Goal: Information Seeking & Learning: Learn about a topic

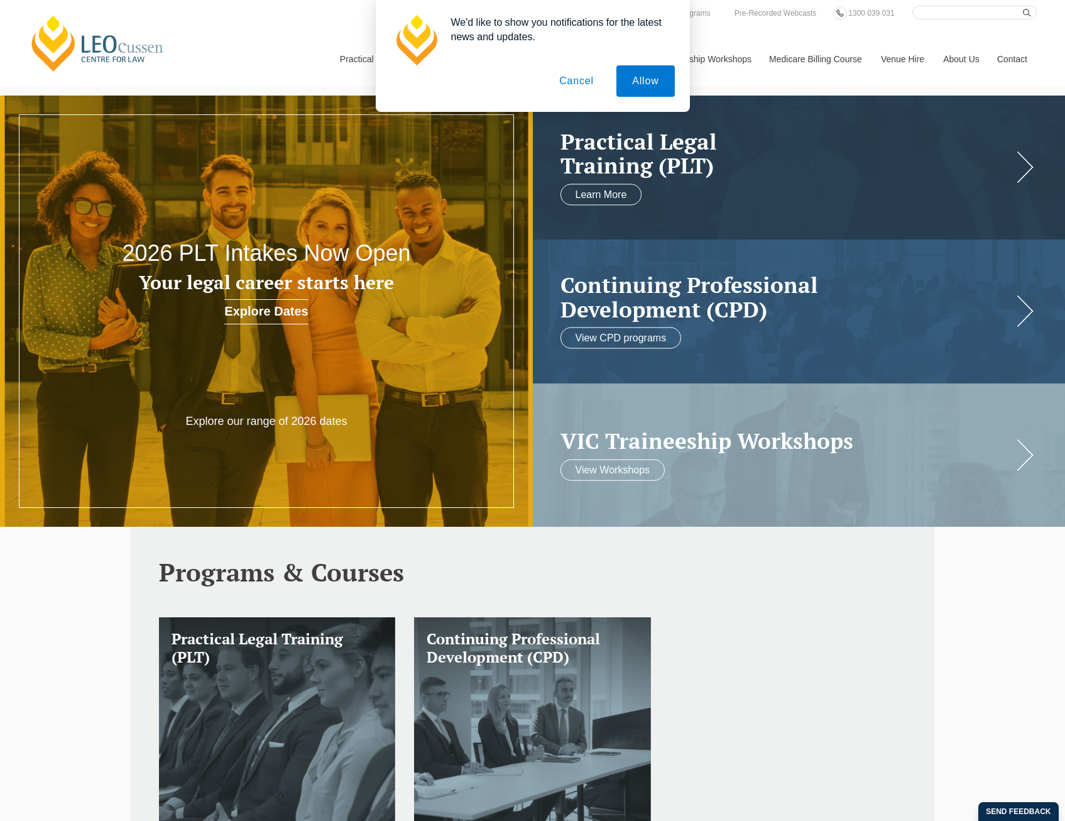
click at [592, 87] on button "Cancel" at bounding box center [577, 80] width 66 height 31
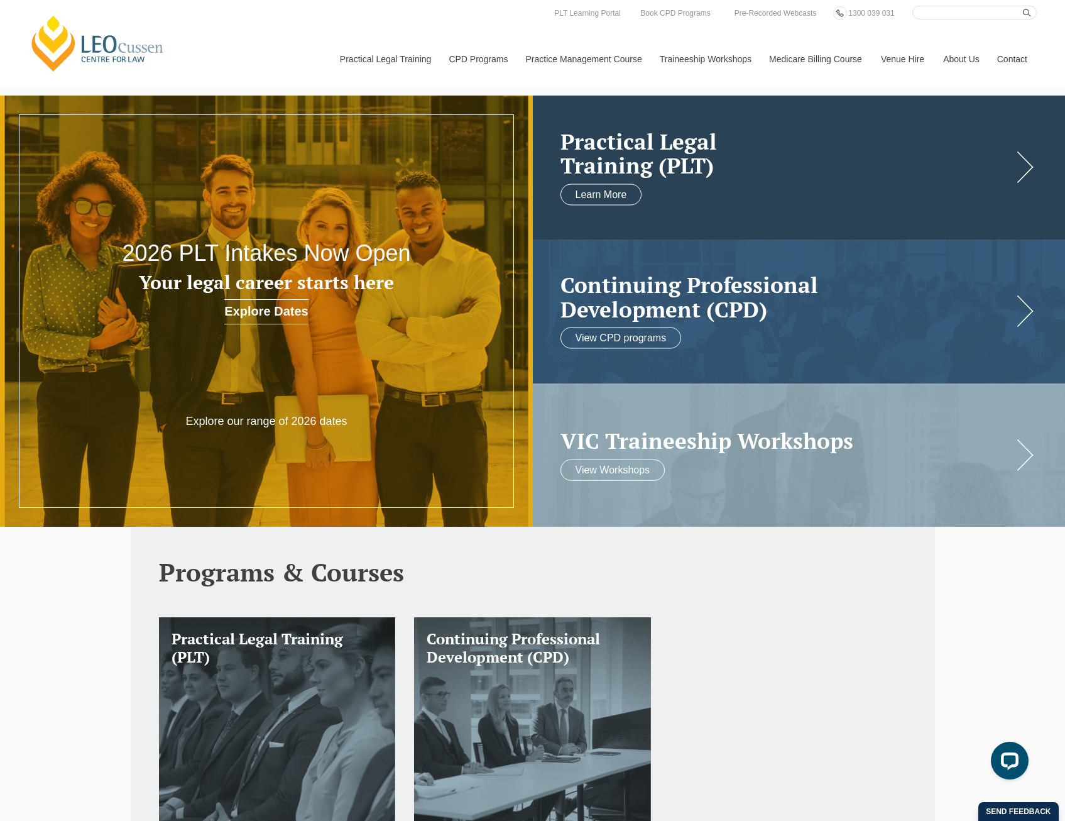
click at [1037, 167] on link at bounding box center [799, 168] width 533 height 144
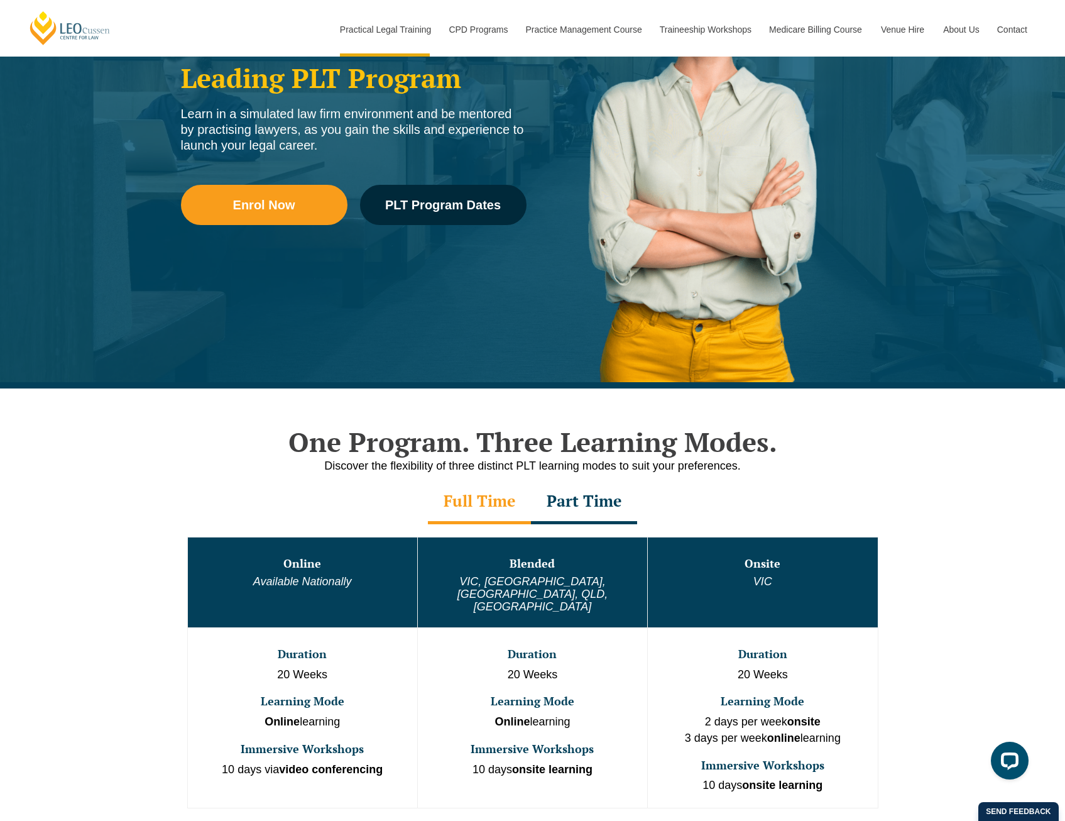
scroll to position [251, 0]
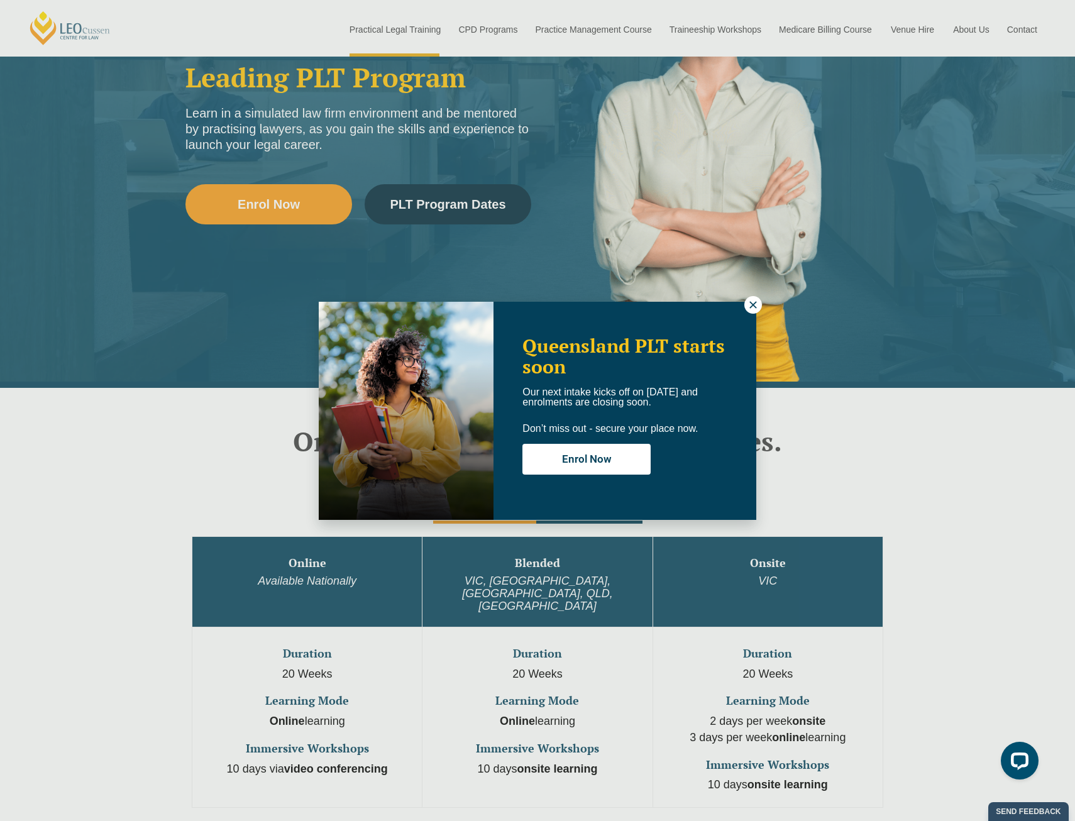
click at [757, 302] on icon at bounding box center [752, 304] width 11 height 11
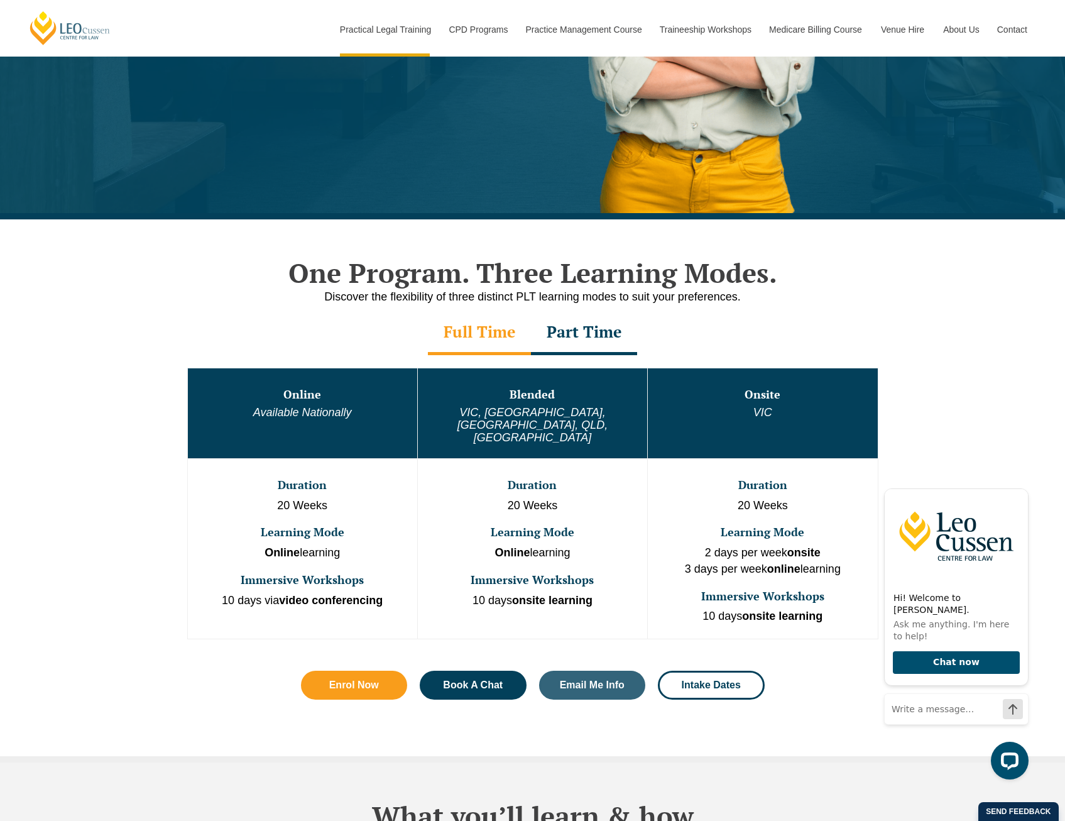
scroll to position [419, 0]
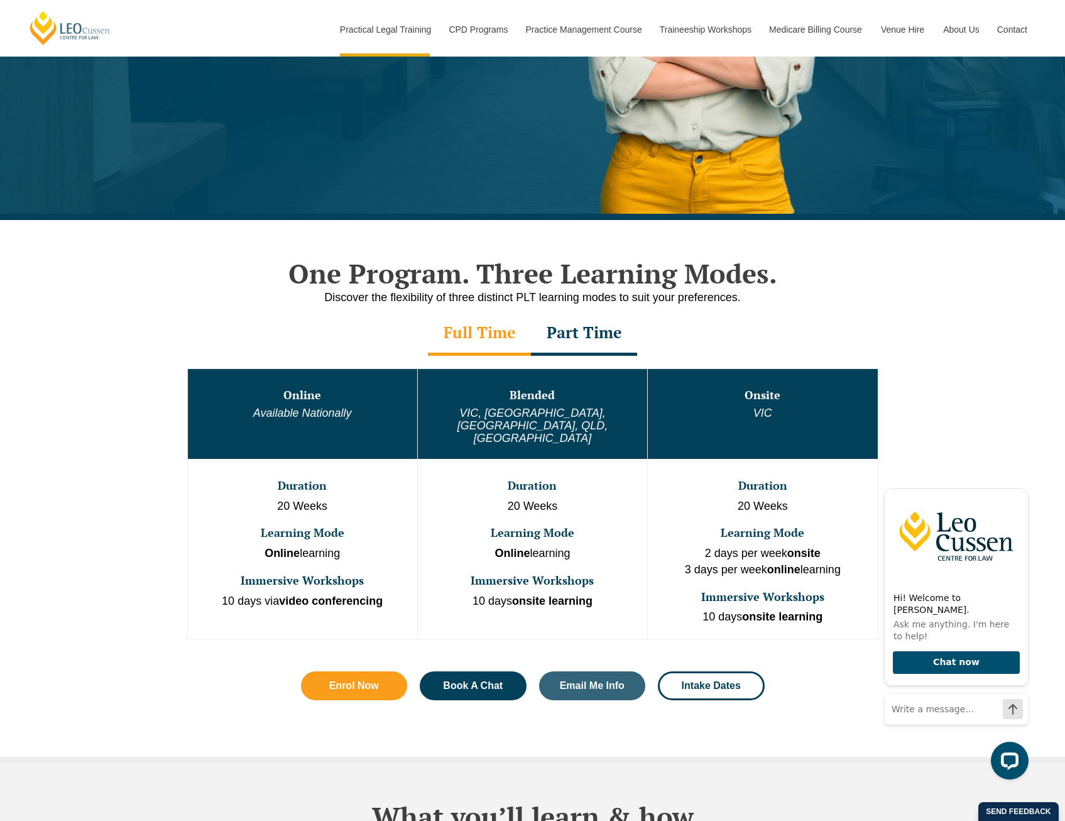
drag, startPoint x: 569, startPoint y: 530, endPoint x: 465, endPoint y: 537, distance: 104.6
click at [465, 537] on td "Duration 20 Weeks Learning Mode Online learning Immersive Workshops 10 days ons…" at bounding box center [532, 549] width 230 height 180
drag, startPoint x: 606, startPoint y: 578, endPoint x: 472, endPoint y: 580, distance: 133.9
click at [472, 593] on p "10 days onsite learning" at bounding box center [532, 601] width 227 height 16
drag, startPoint x: 472, startPoint y: 580, endPoint x: 504, endPoint y: 610, distance: 44.0
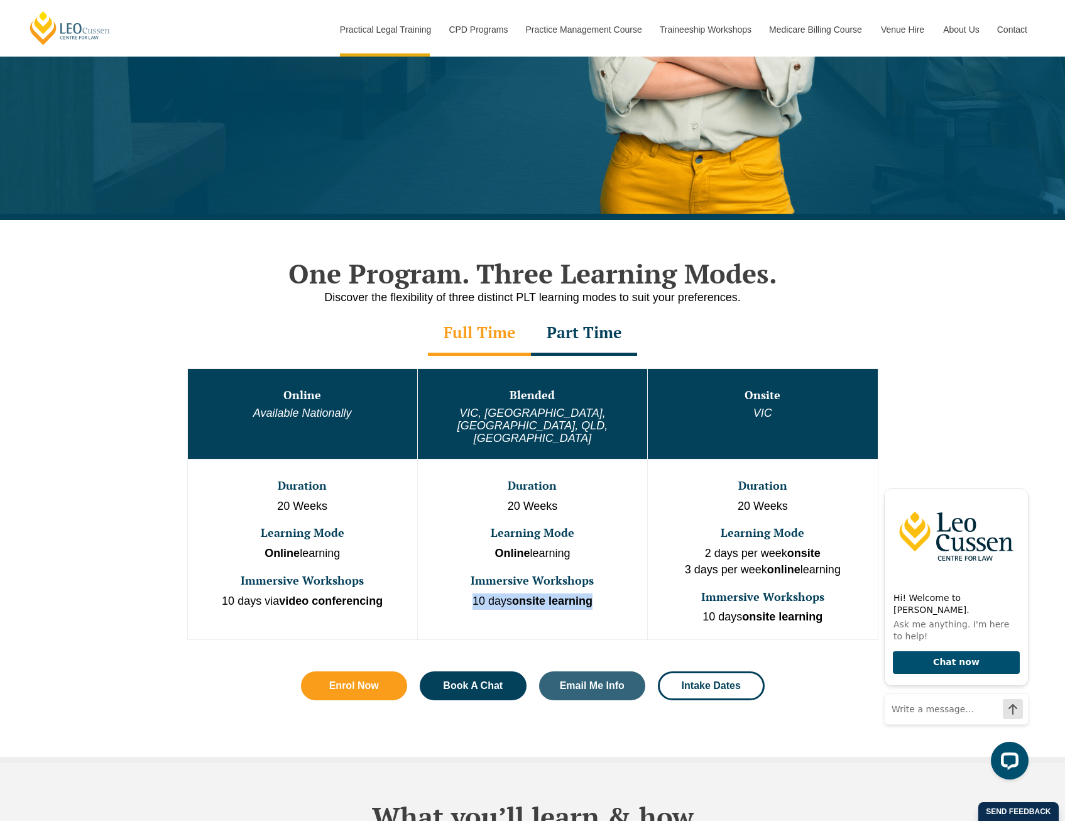
click at [503, 610] on td "Duration 20 Weeks Learning Mode Online learning Immersive Workshops 10 days ons…" at bounding box center [532, 549] width 230 height 180
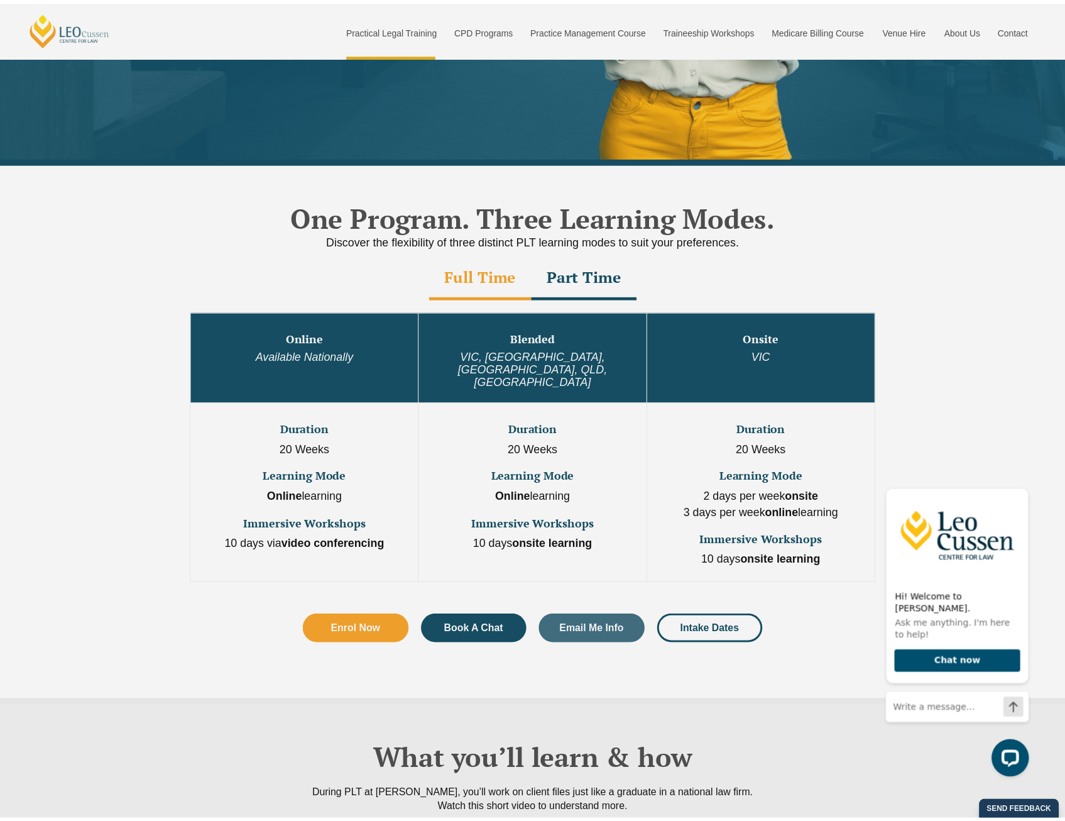
scroll to position [480, 0]
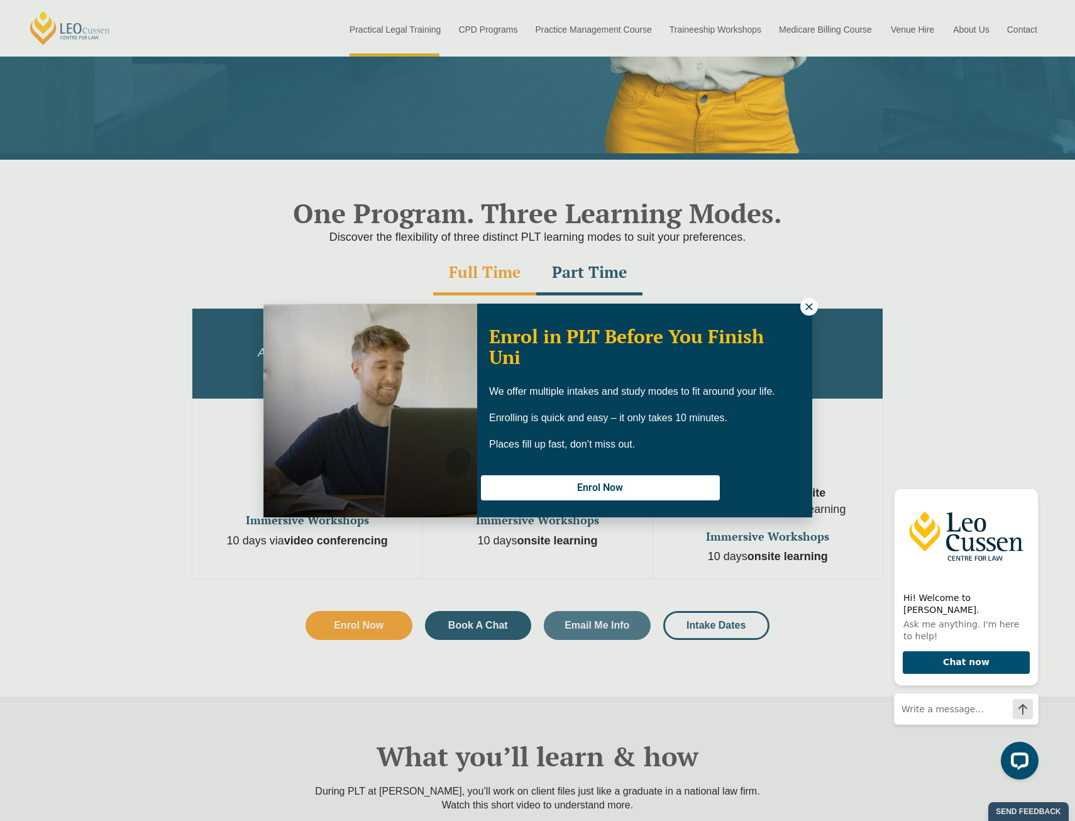
click at [810, 303] on icon at bounding box center [808, 306] width 11 height 11
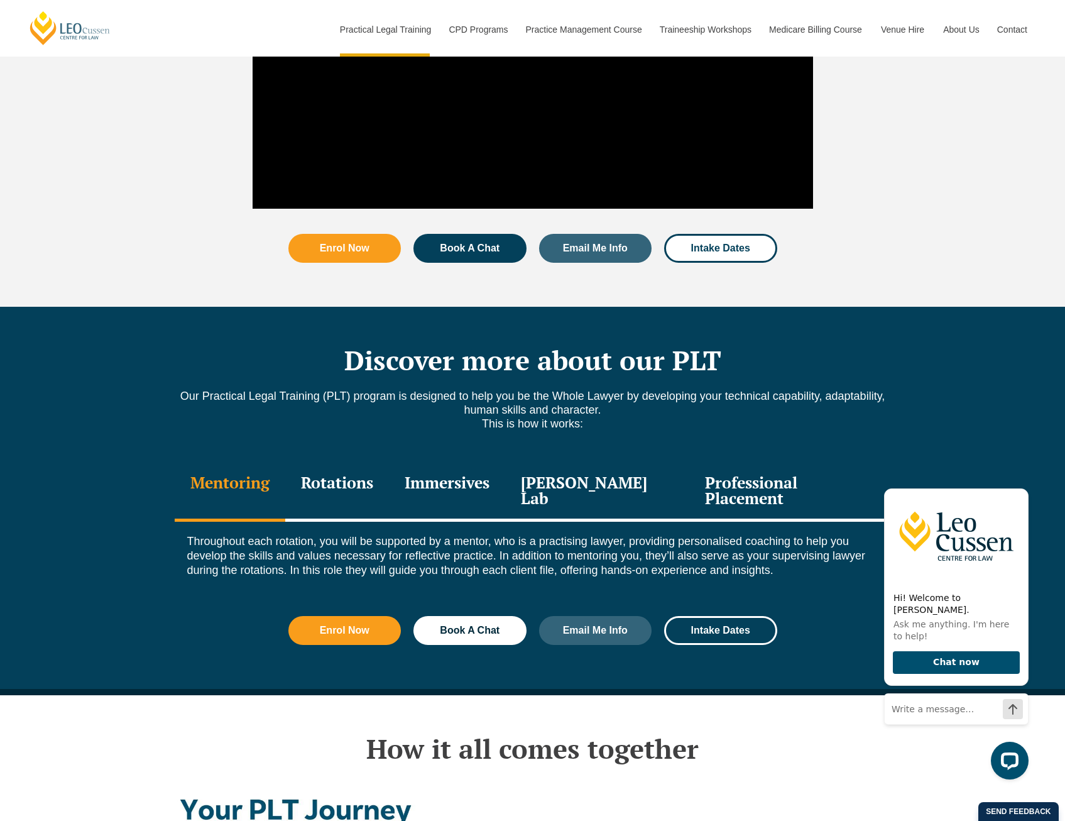
scroll to position [1443, 0]
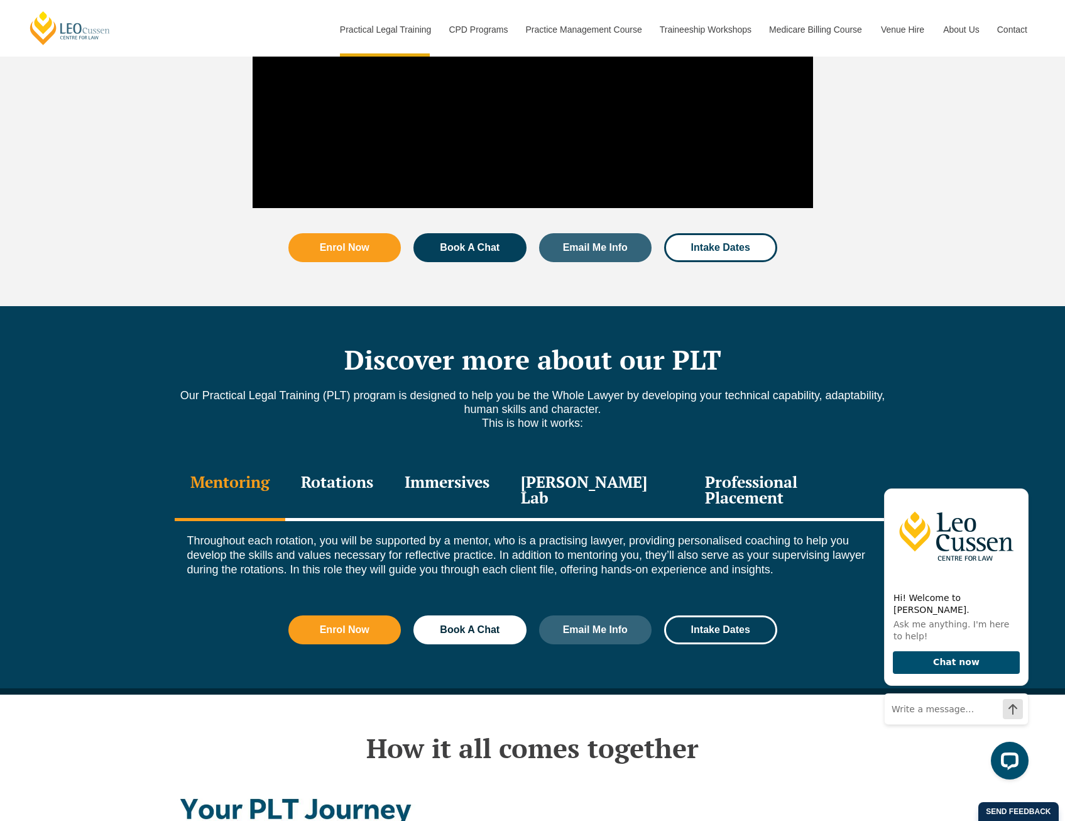
click at [342, 461] on div "Rotations" at bounding box center [337, 491] width 104 height 60
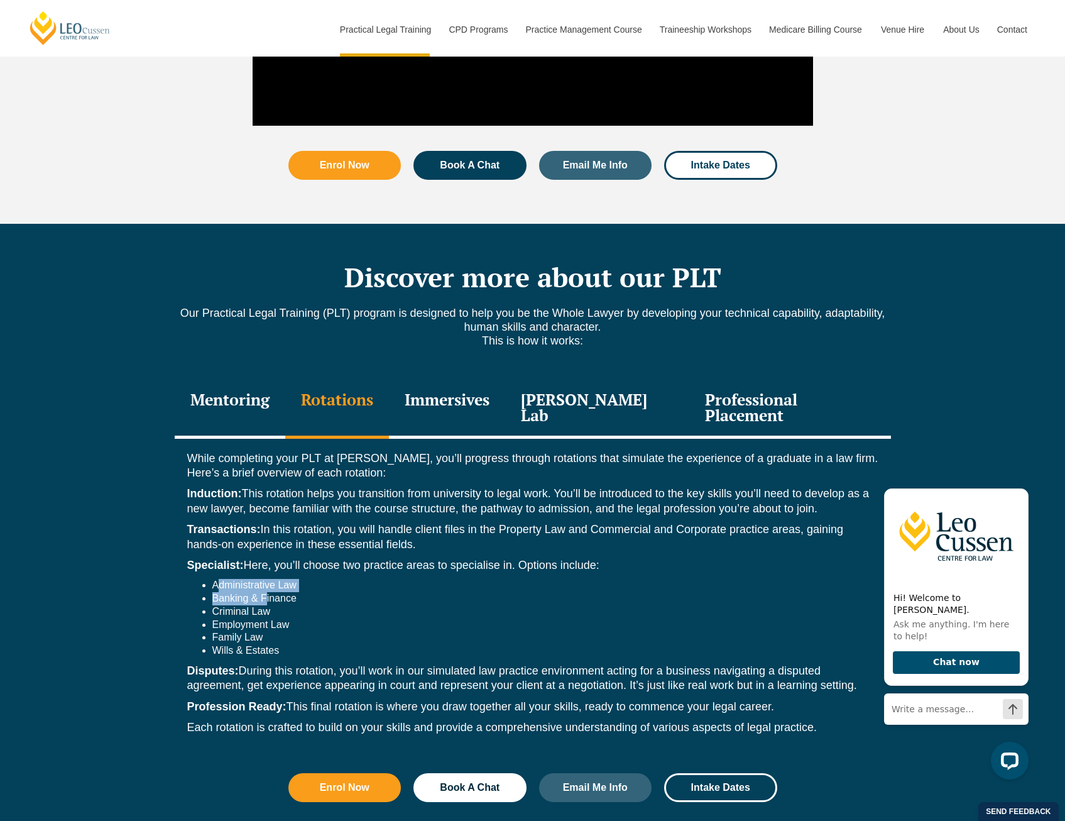
scroll to position [1526, 0]
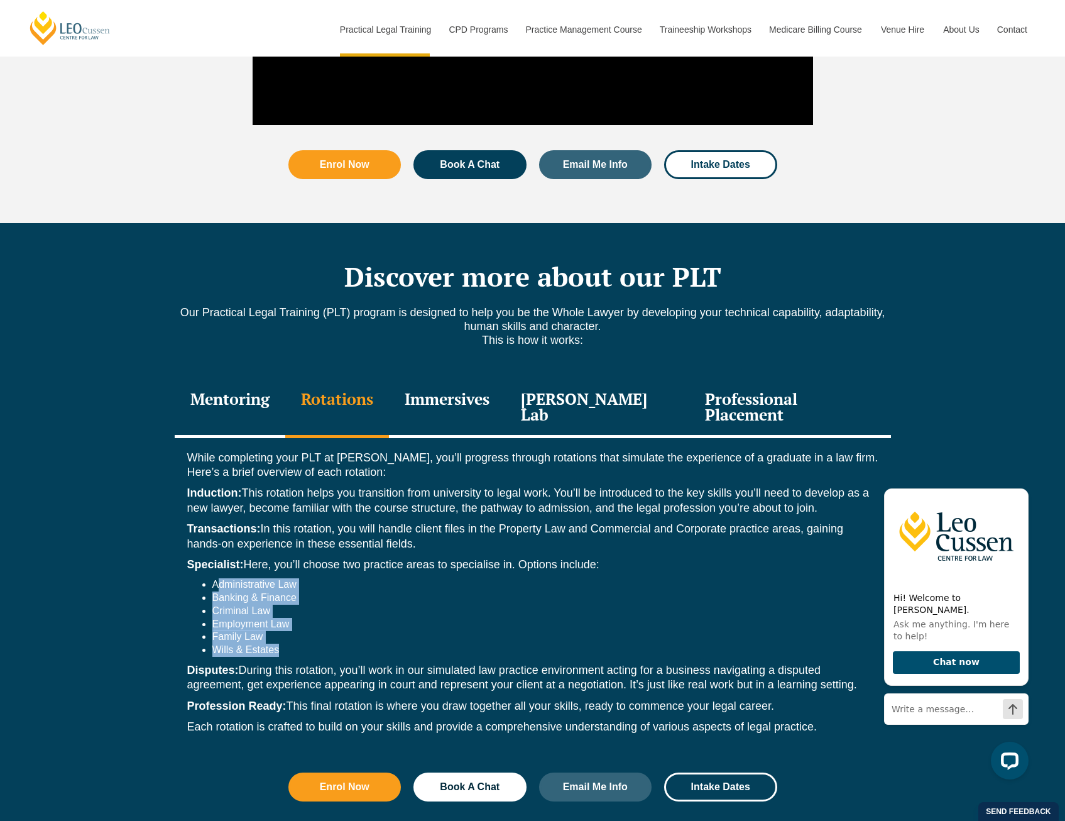
drag, startPoint x: 220, startPoint y: 541, endPoint x: 287, endPoint y: 606, distance: 92.9
click at [287, 606] on ul "Administrative Law Banking & Finance Criminal Law Employment Law Family Law [PE…" at bounding box center [532, 617] width 691 height 79
drag, startPoint x: 287, startPoint y: 606, endPoint x: 251, endPoint y: 581, distance: 42.9
click at [251, 618] on li "Employment Law" at bounding box center [545, 624] width 666 height 13
click at [460, 378] on div "Immersives" at bounding box center [447, 408] width 116 height 60
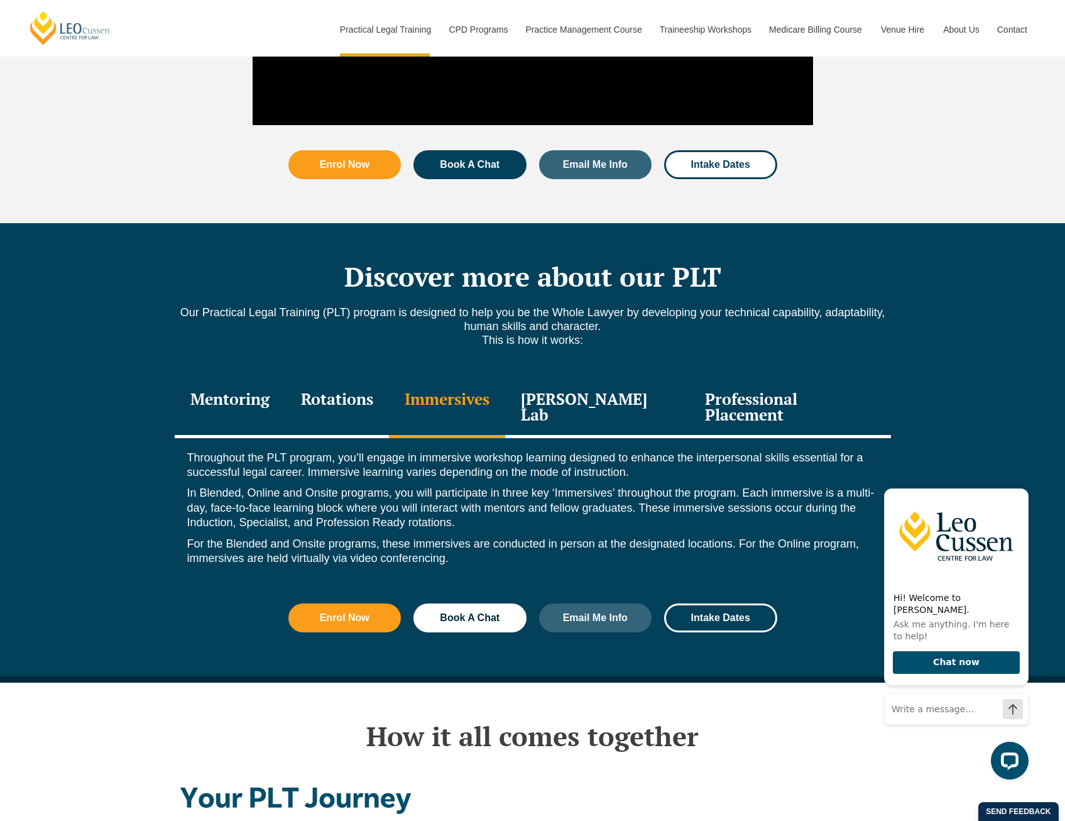
click at [603, 378] on div "[PERSON_NAME] Lab" at bounding box center [597, 408] width 185 height 60
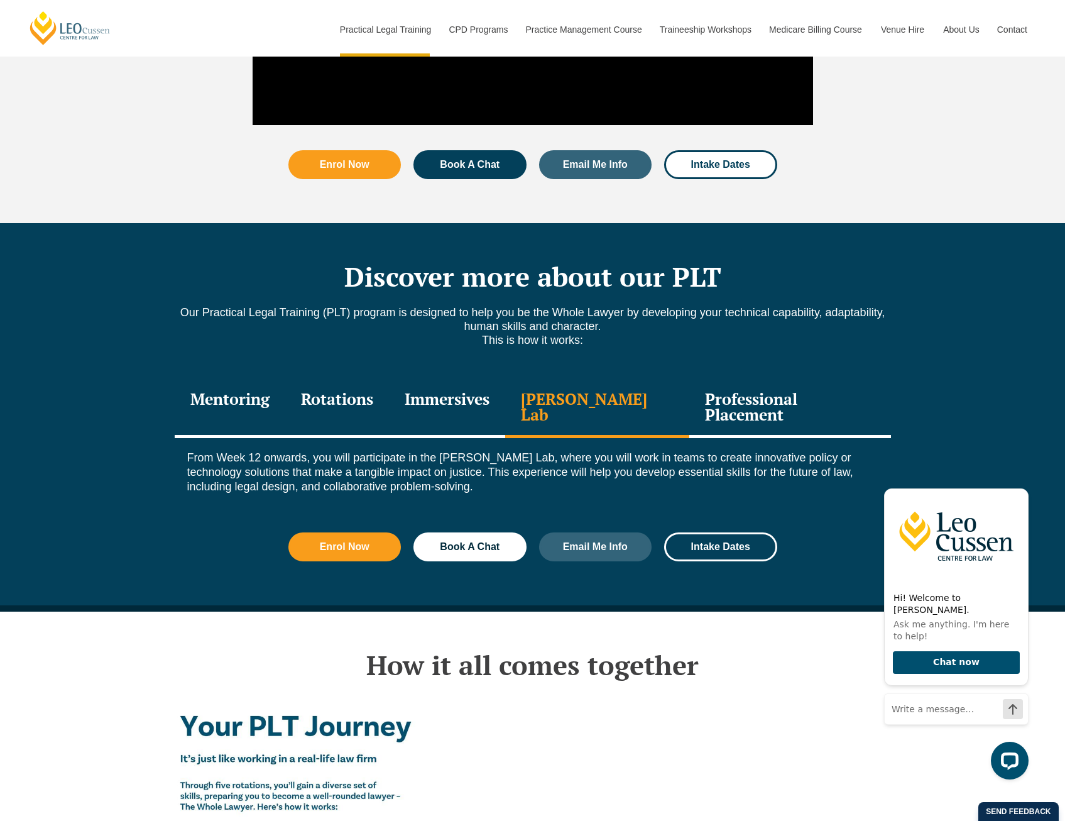
click at [732, 378] on div "Professional Placement" at bounding box center [790, 408] width 201 height 60
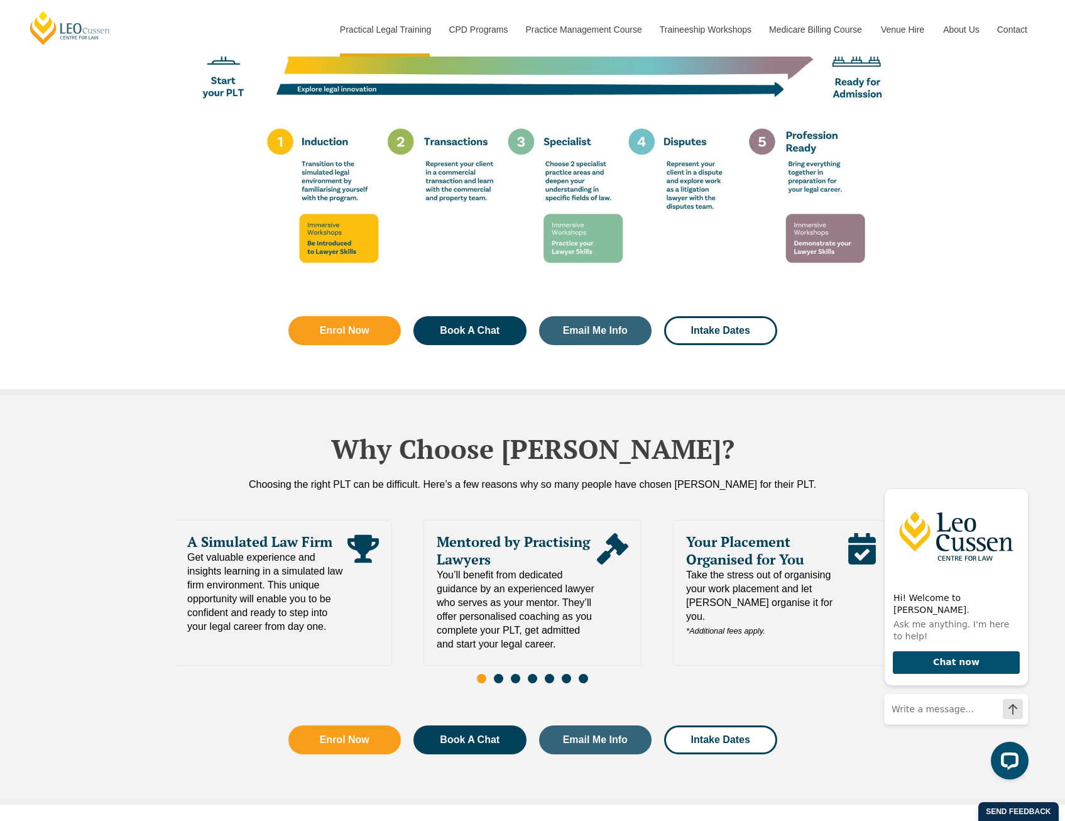
scroll to position [2448, 0]
